Goal: Task Accomplishment & Management: Manage account settings

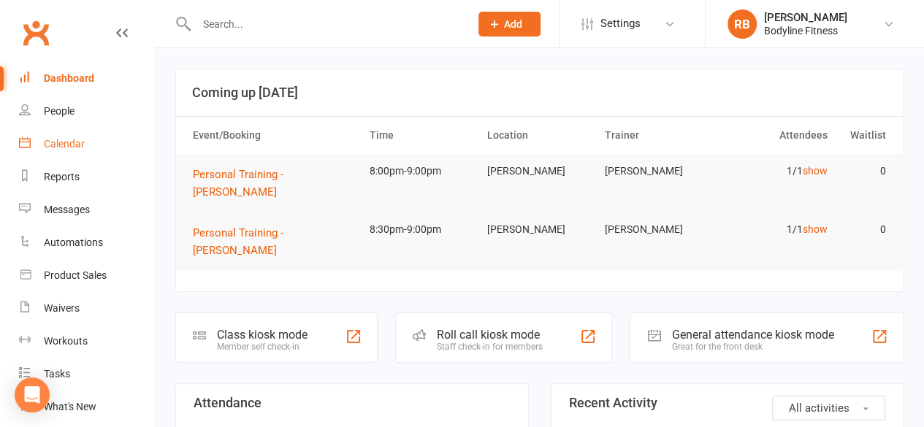
click at [64, 131] on link "Calendar" at bounding box center [86, 144] width 135 height 33
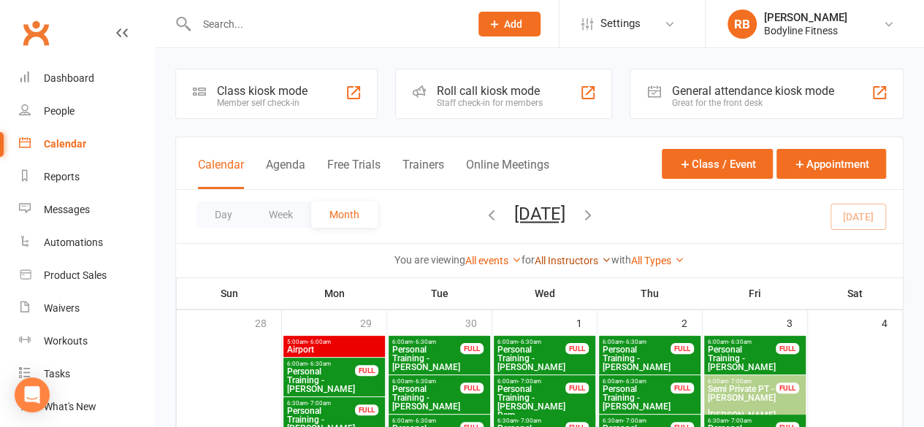
click at [592, 261] on link "All Instructors" at bounding box center [573, 261] width 77 height 12
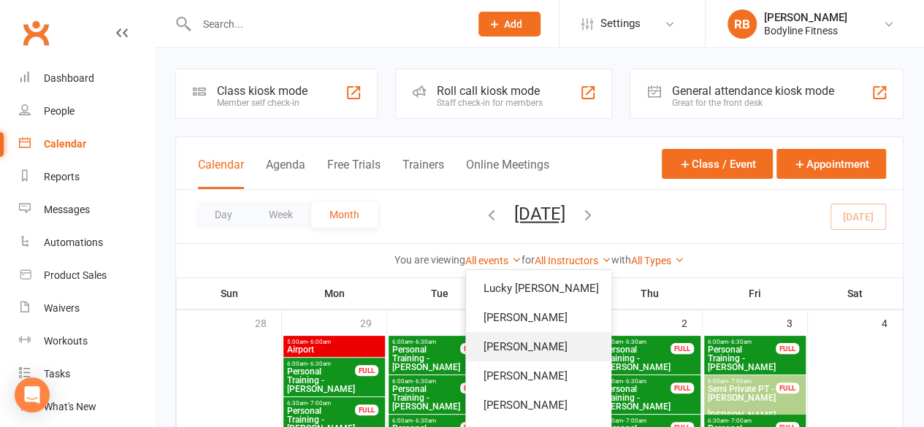
scroll to position [51, 0]
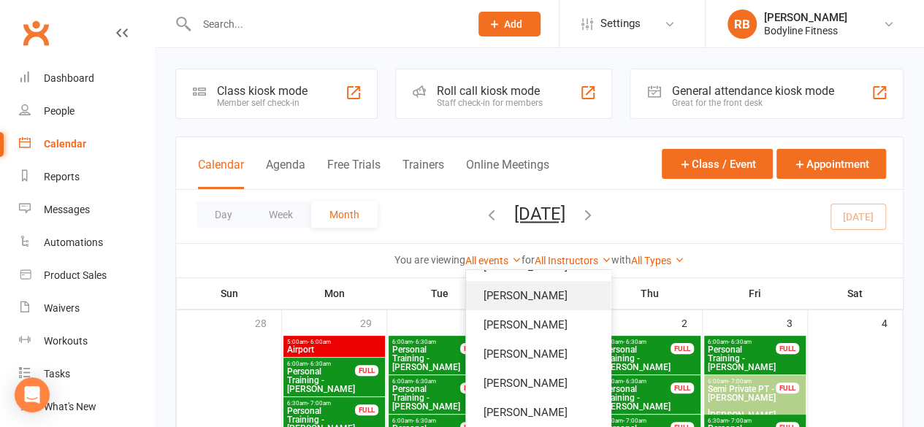
click at [538, 300] on link "[PERSON_NAME]" at bounding box center [538, 295] width 145 height 29
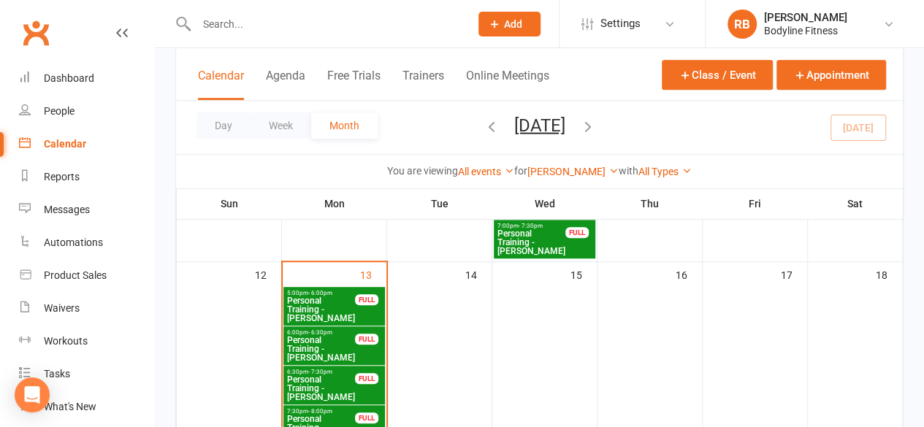
scroll to position [418, 0]
click at [306, 306] on span "Personal Training - [PERSON_NAME]" at bounding box center [320, 310] width 69 height 26
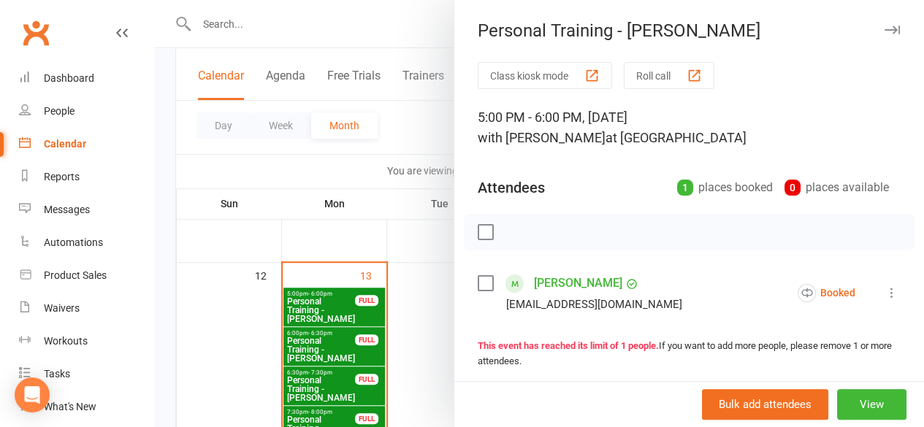
click at [478, 238] on label at bounding box center [485, 232] width 15 height 15
click at [516, 230] on button "button" at bounding box center [517, 232] width 25 height 25
click at [323, 359] on div at bounding box center [539, 213] width 769 height 427
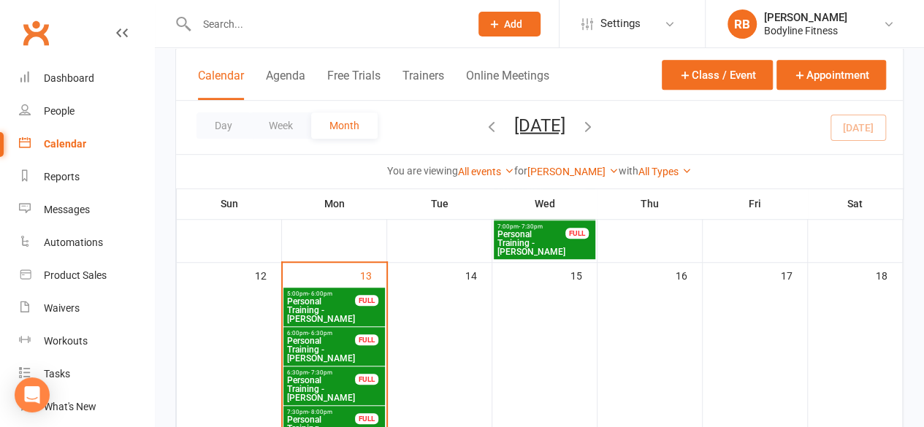
click at [352, 343] on span "Personal Training - [PERSON_NAME]" at bounding box center [320, 350] width 69 height 26
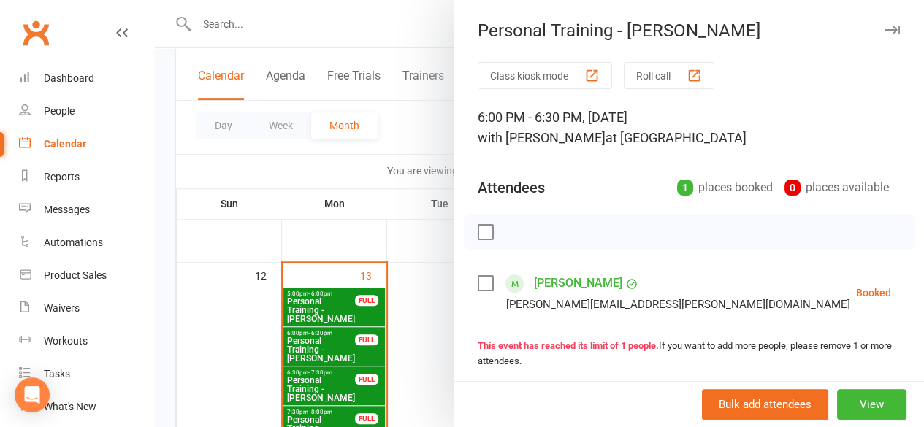
click at [478, 230] on label at bounding box center [485, 232] width 15 height 15
click at [510, 232] on icon "button" at bounding box center [518, 232] width 16 height 16
click at [321, 351] on div at bounding box center [539, 213] width 769 height 427
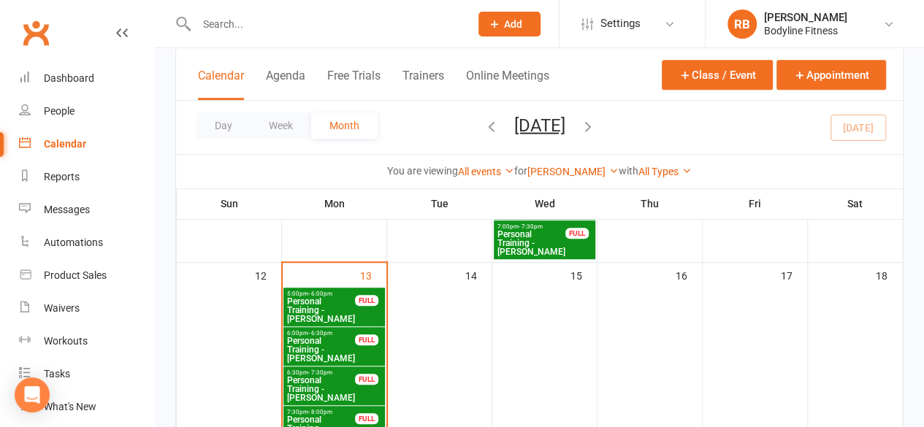
click at [321, 351] on span "Personal Training - [PERSON_NAME]" at bounding box center [320, 350] width 69 height 26
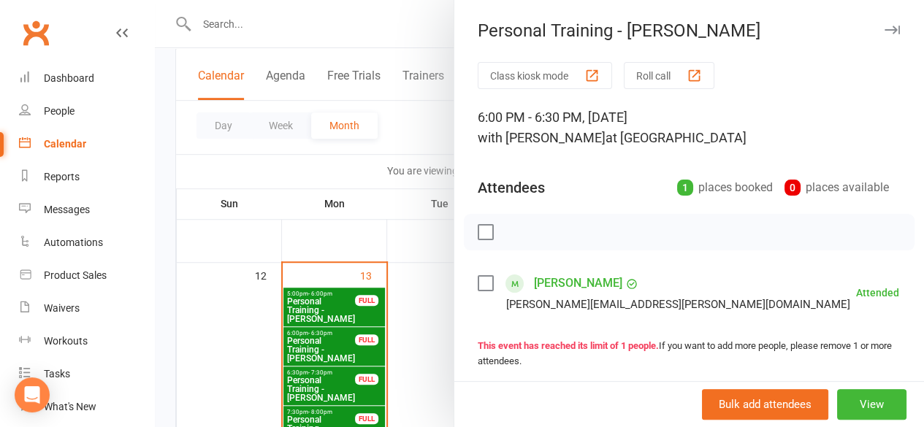
click at [313, 392] on div at bounding box center [539, 213] width 769 height 427
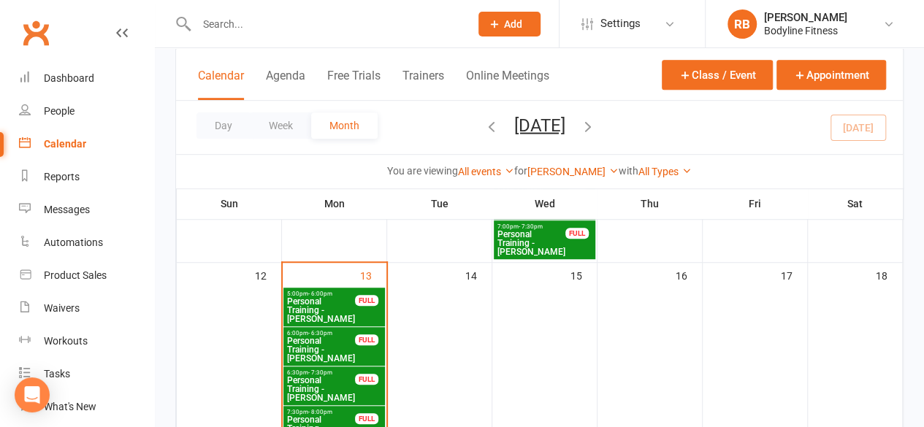
click at [319, 386] on span "Personal Training - [PERSON_NAME]" at bounding box center [320, 389] width 69 height 26
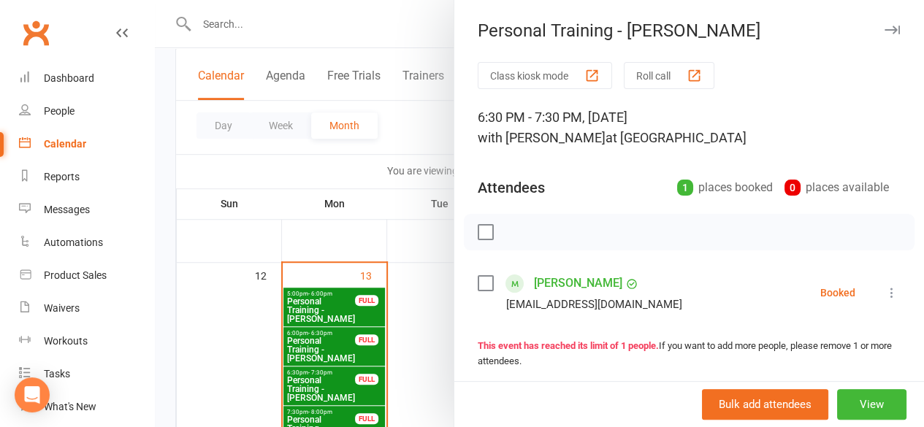
click at [478, 234] on label at bounding box center [485, 232] width 15 height 15
click at [512, 237] on icon "button" at bounding box center [518, 232] width 12 height 12
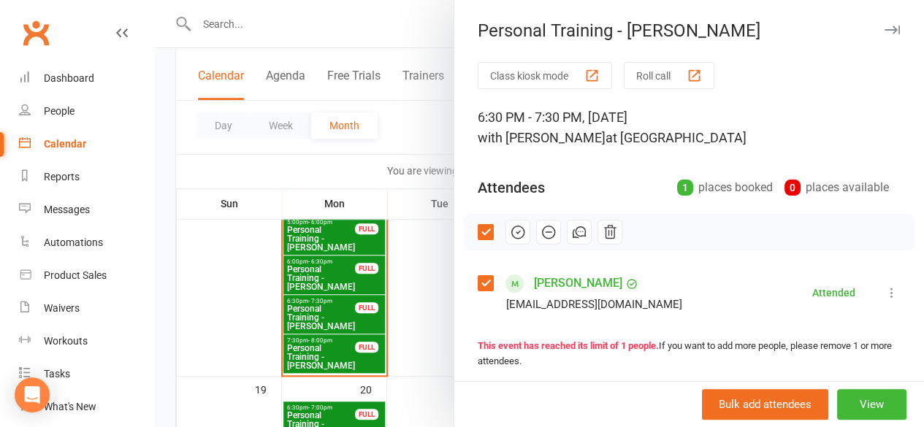
scroll to position [490, 0]
click at [339, 353] on div at bounding box center [539, 213] width 769 height 427
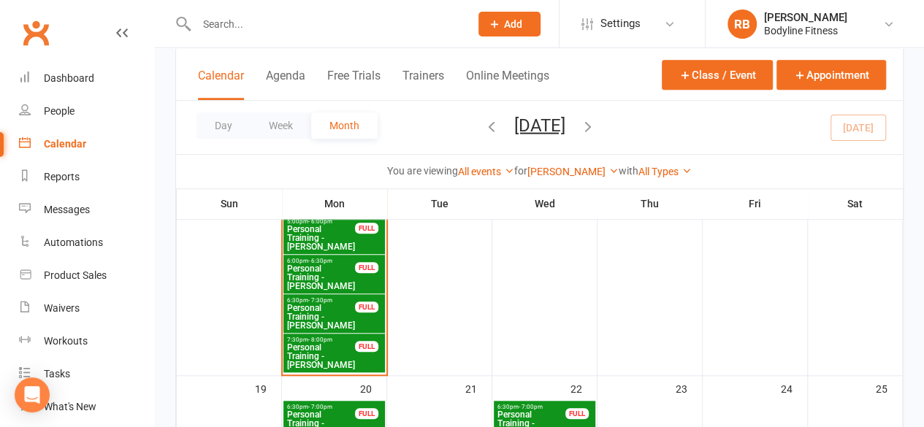
click at [316, 351] on span "Personal Training - [PERSON_NAME]" at bounding box center [320, 356] width 69 height 26
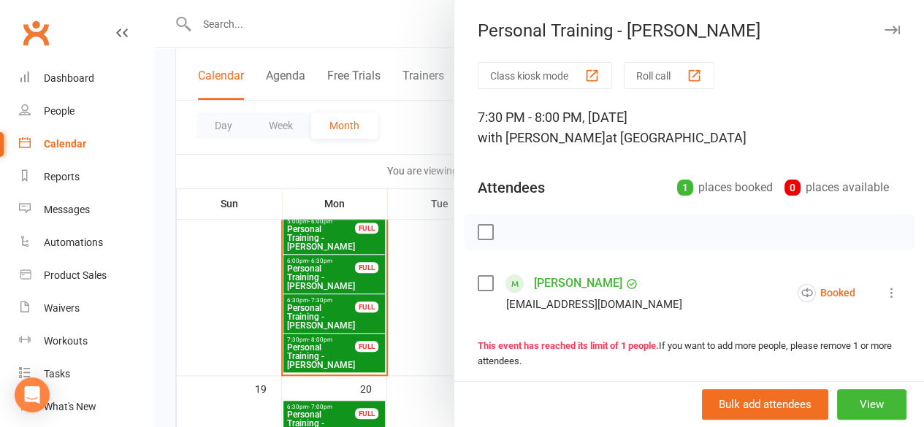
click at [478, 231] on label at bounding box center [485, 232] width 15 height 15
click at [518, 232] on icon "button" at bounding box center [519, 232] width 2 height 2
click at [410, 268] on div at bounding box center [539, 213] width 769 height 427
